Goal: Information Seeking & Learning: Learn about a topic

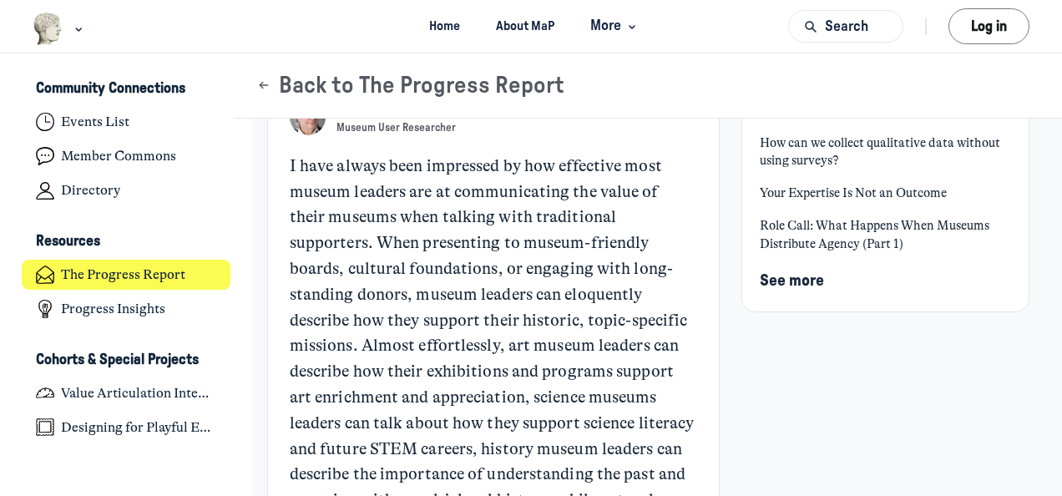
scroll to position [167, 0]
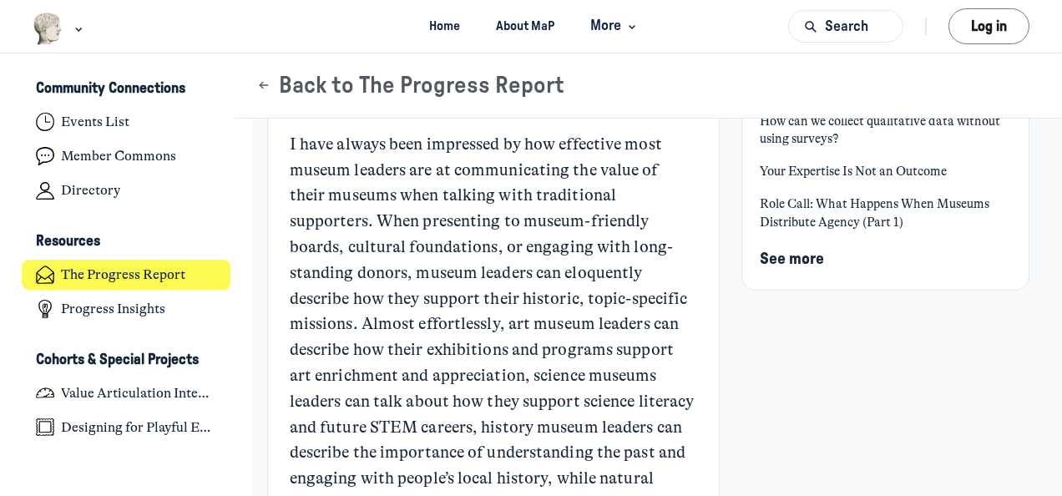
click at [870, 412] on aside "Featured Communicating the Value of Museums Is Your Museum Celebrating the Wron…" at bounding box center [886, 194] width 289 height 442
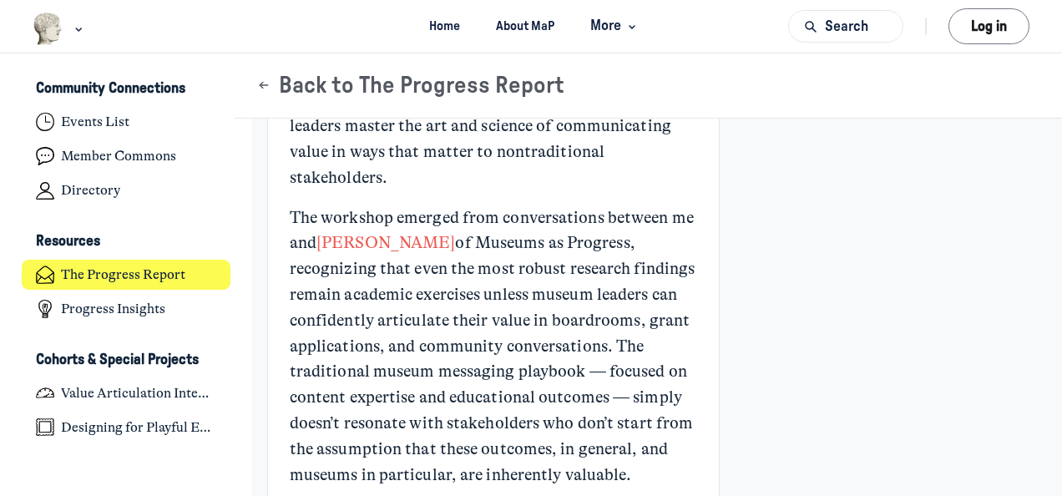
scroll to position [5479, 0]
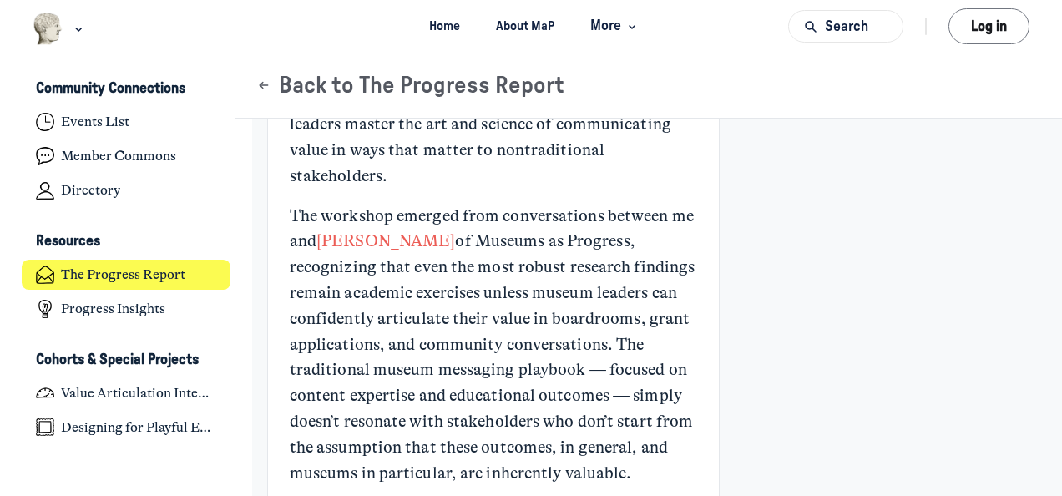
click at [605, 108] on link "Value Articulation Intensive" at bounding box center [458, 85] width 337 height 45
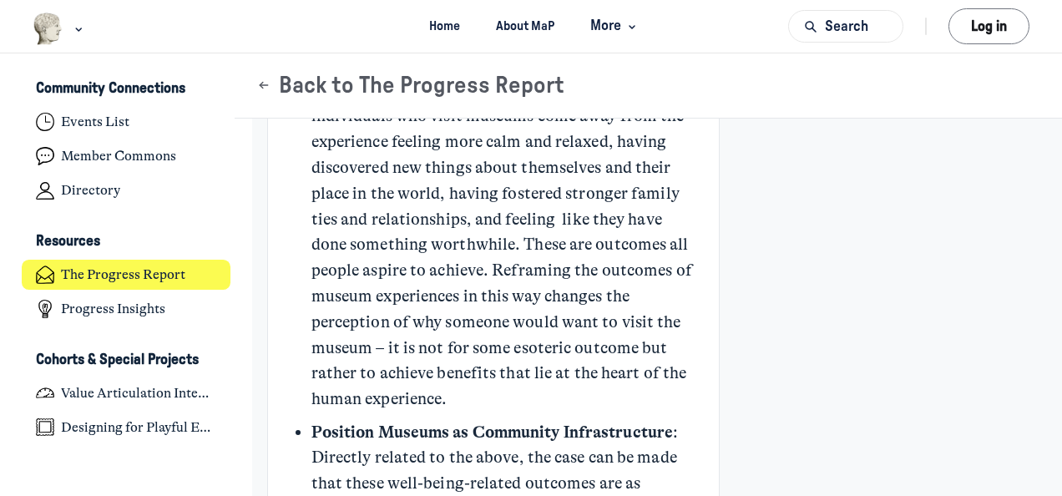
scroll to position [7016, 0]
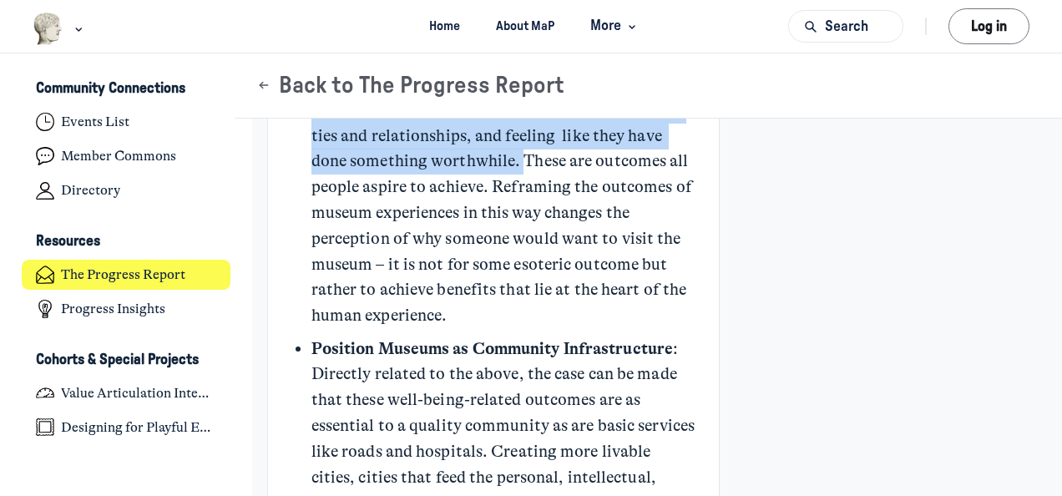
drag, startPoint x: 467, startPoint y: 188, endPoint x: 682, endPoint y: 314, distance: 249.0
click at [682, 314] on p "Speak to Universal Human Needs : The results from this research provide a way t…" at bounding box center [505, 72] width 386 height 515
copy p "who visit museums come away from the experience feeling more calm and relaxed, …"
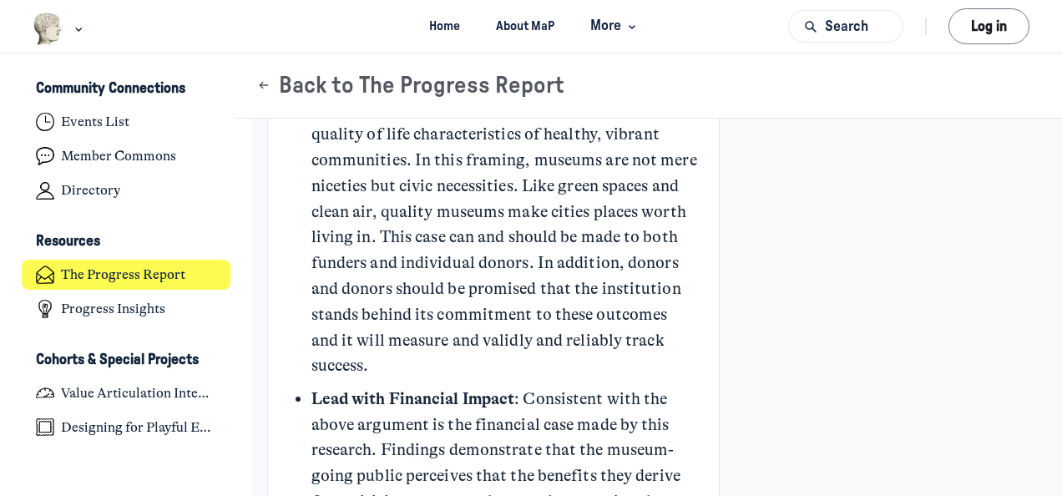
scroll to position [7434, 0]
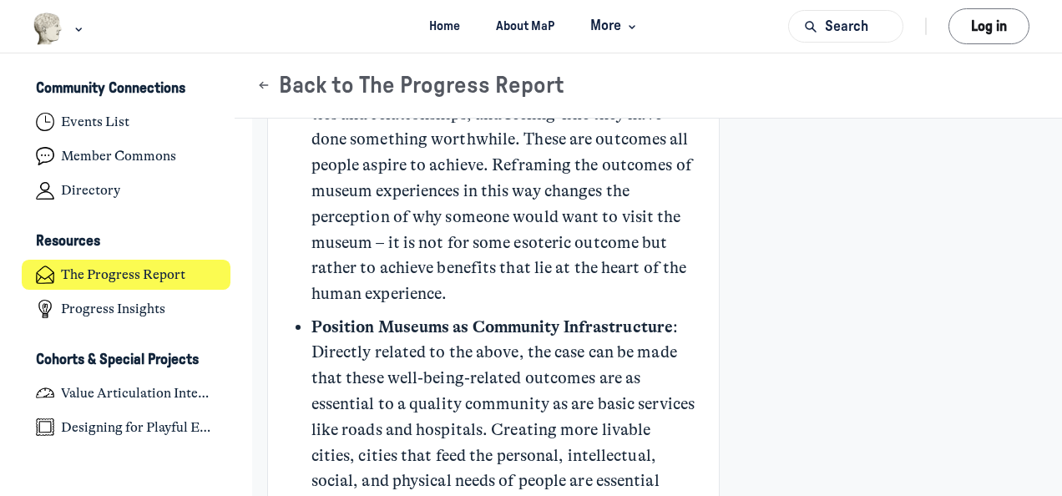
scroll to position [7016, 0]
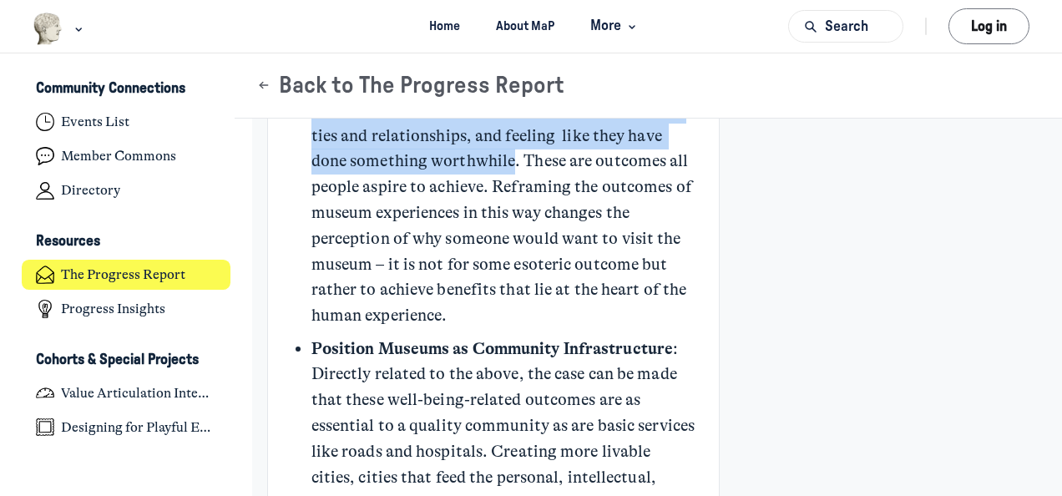
drag, startPoint x: 386, startPoint y: 184, endPoint x: 675, endPoint y: 320, distance: 319.5
click at [675, 320] on p "Speak to Universal Human Needs : The results from this research provide a way t…" at bounding box center [505, 72] width 386 height 515
copy p "individuals who visit museums come away from the experience feeling more calm a…"
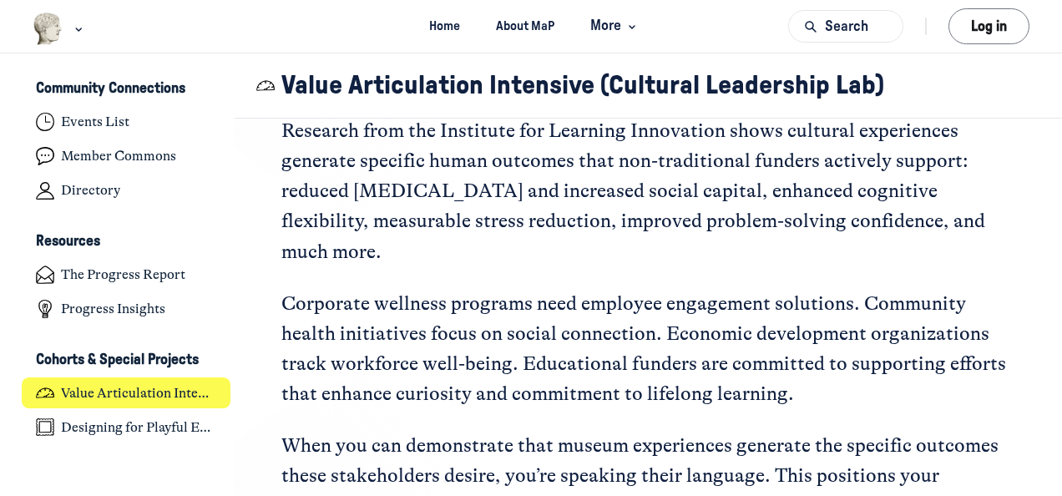
scroll to position [1838, 0]
